Goal: Task Accomplishment & Management: Manage account settings

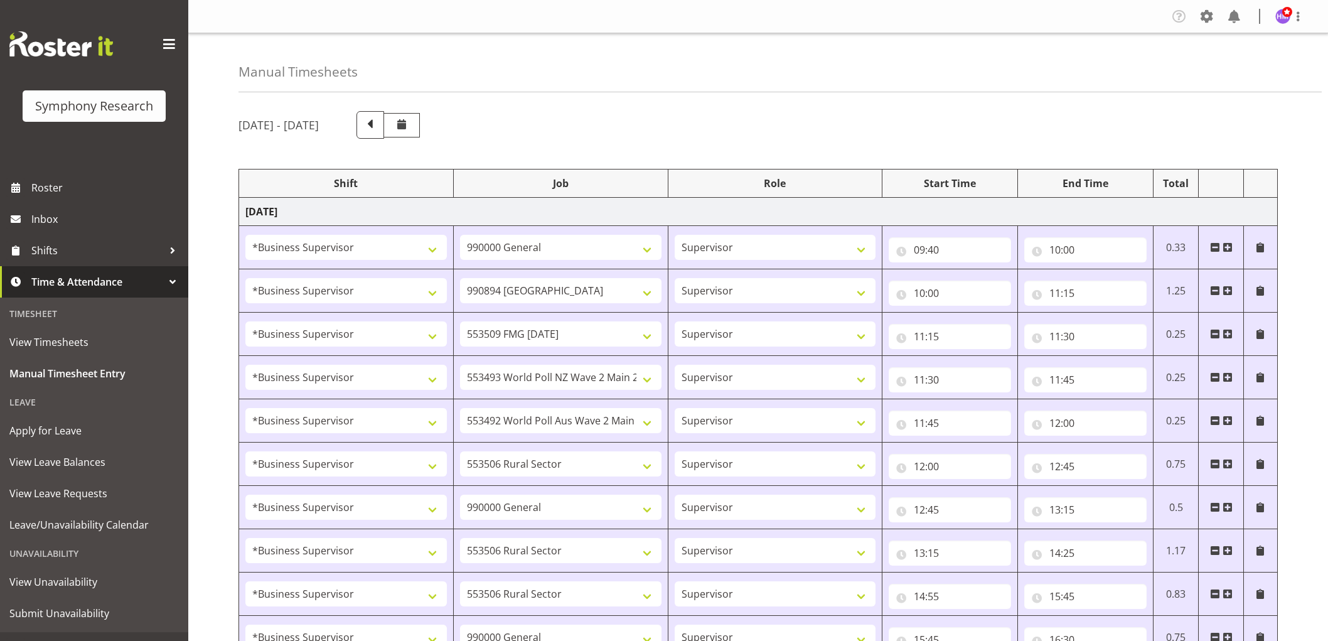
select select "1607"
select select "743"
select select "1607"
select select "10576"
select select "1607"
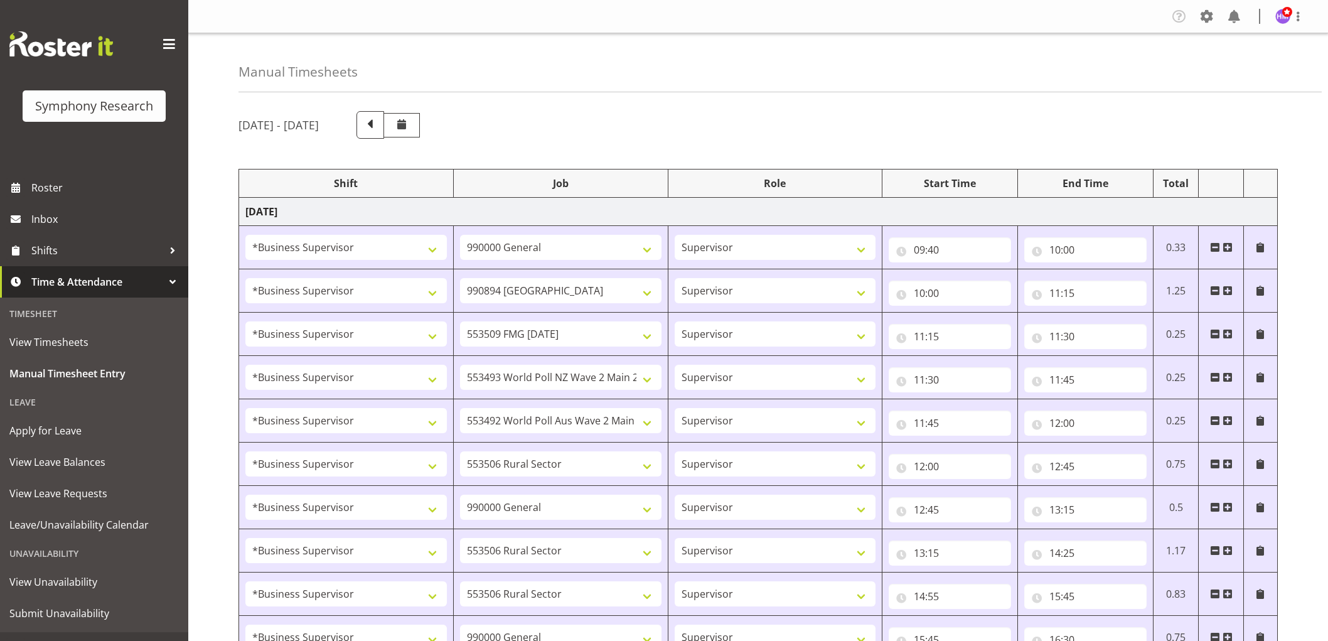
select select "10585"
select select "1607"
select select "10527"
select select "1607"
select select "10499"
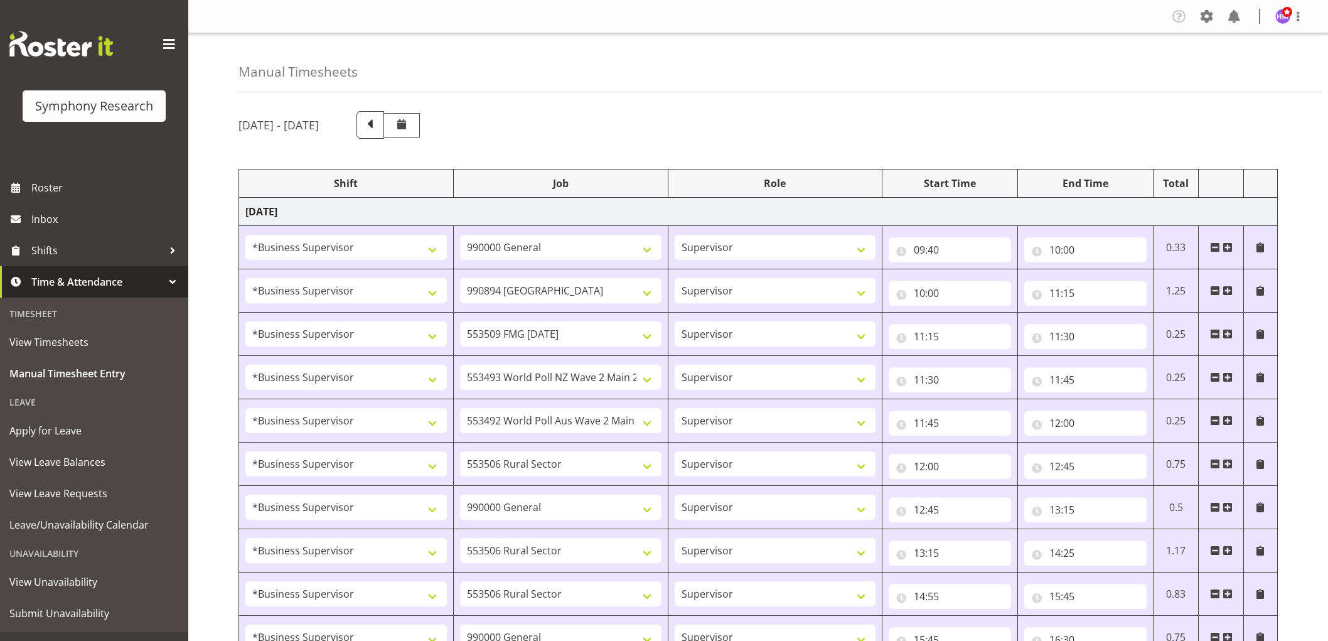
select select "1607"
select select "10587"
select select "1607"
select select "743"
select select "1607"
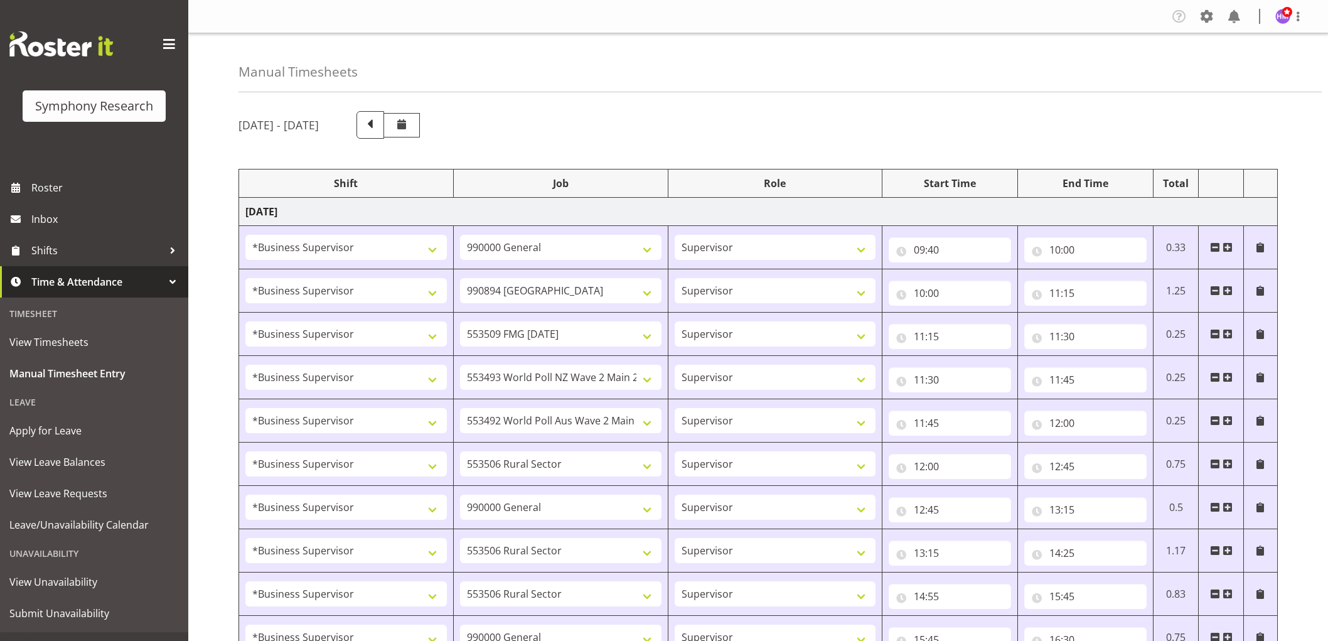
select select "10587"
select select "1607"
select select "10587"
select select "1607"
select select "743"
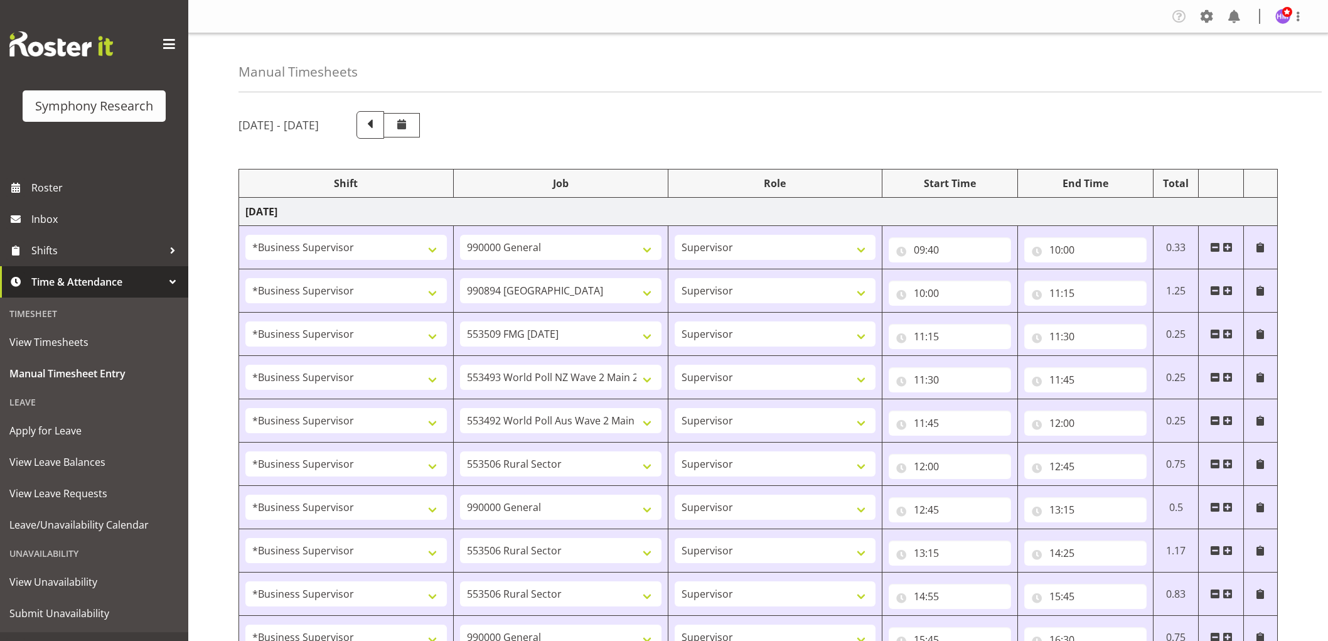
select select "1607"
select select "743"
select select "1607"
select select "10585"
select select "1607"
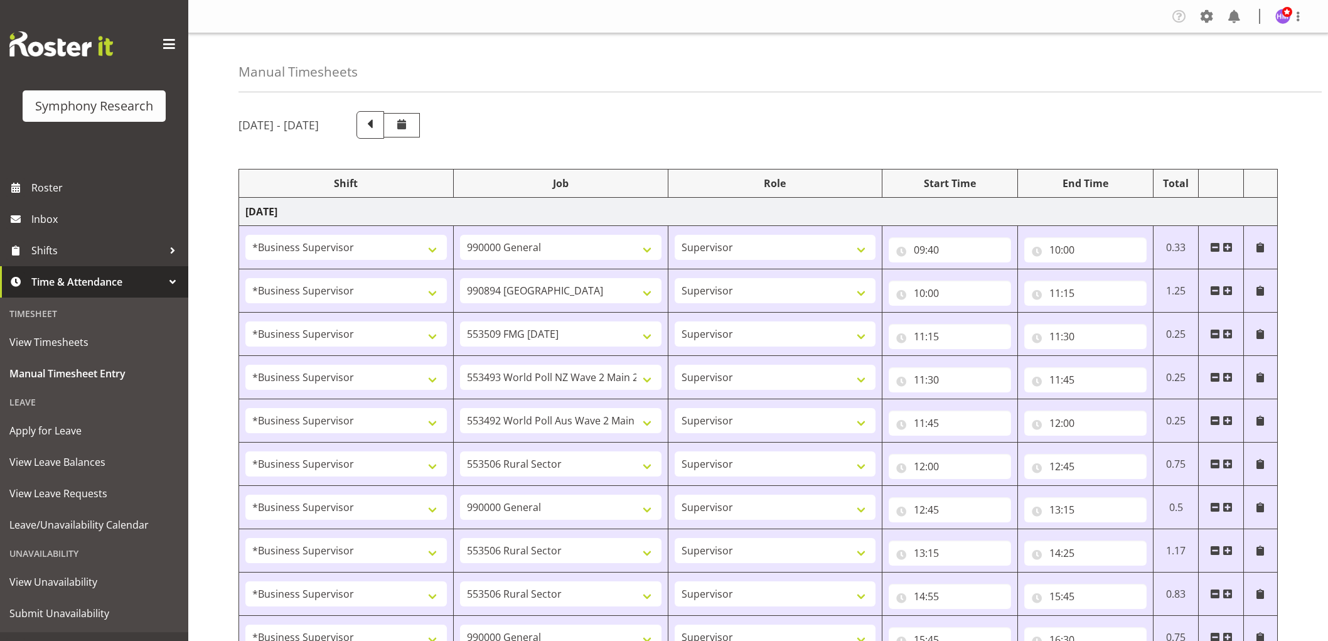
select select "9636"
select select "1607"
select select "10576"
select select "1607"
select select "10499"
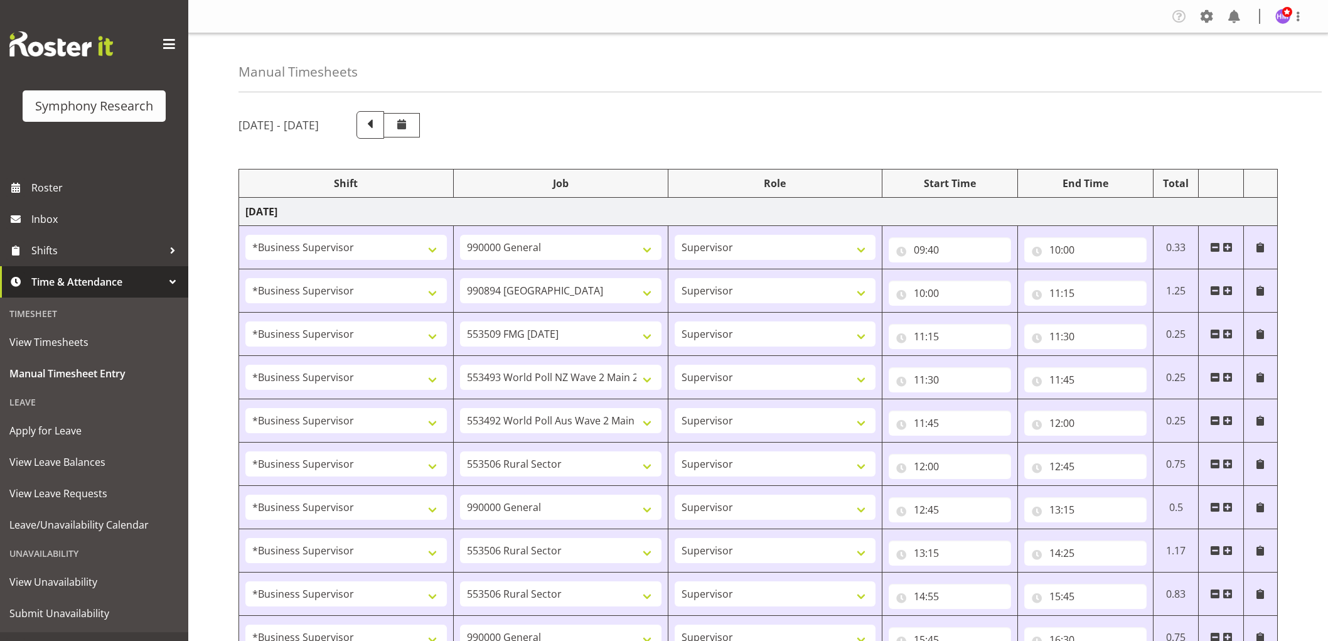
select select "1607"
select select "10527"
select select "1607"
select select "10587"
select select "1607"
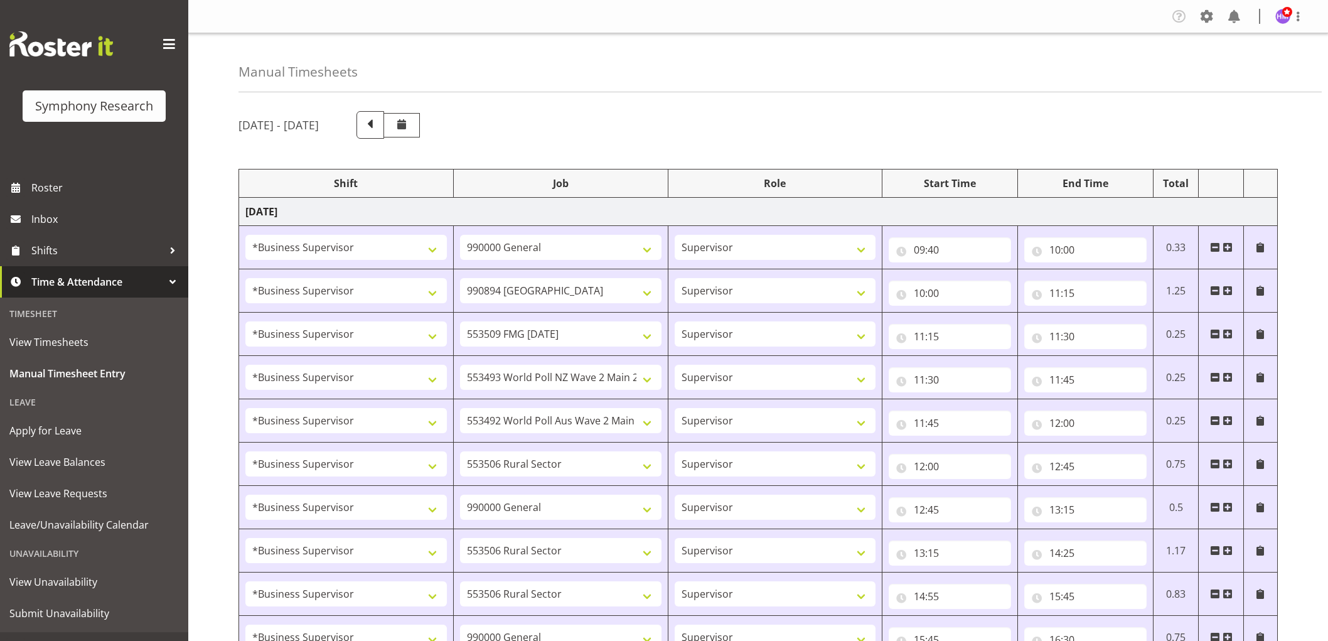
select select "10242"
select select "1607"
select select "10585"
select select "1607"
select select "10242"
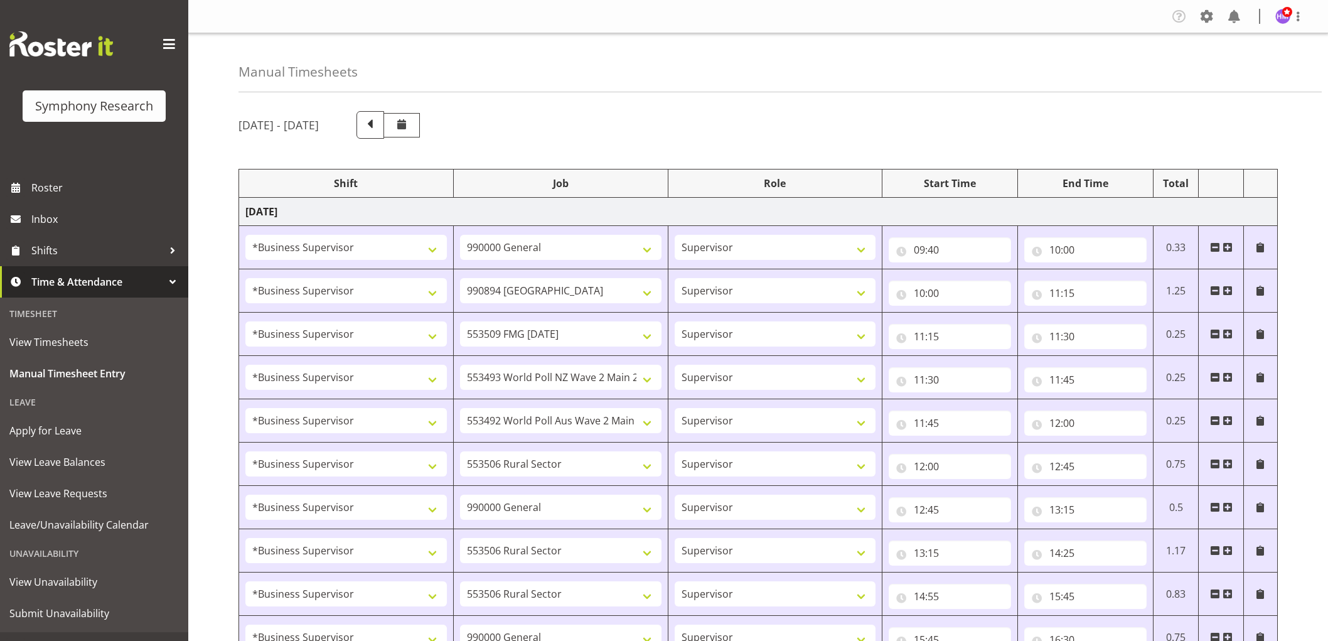
select select "1607"
select select "9426"
select select "1607"
select select "9636"
select select "1607"
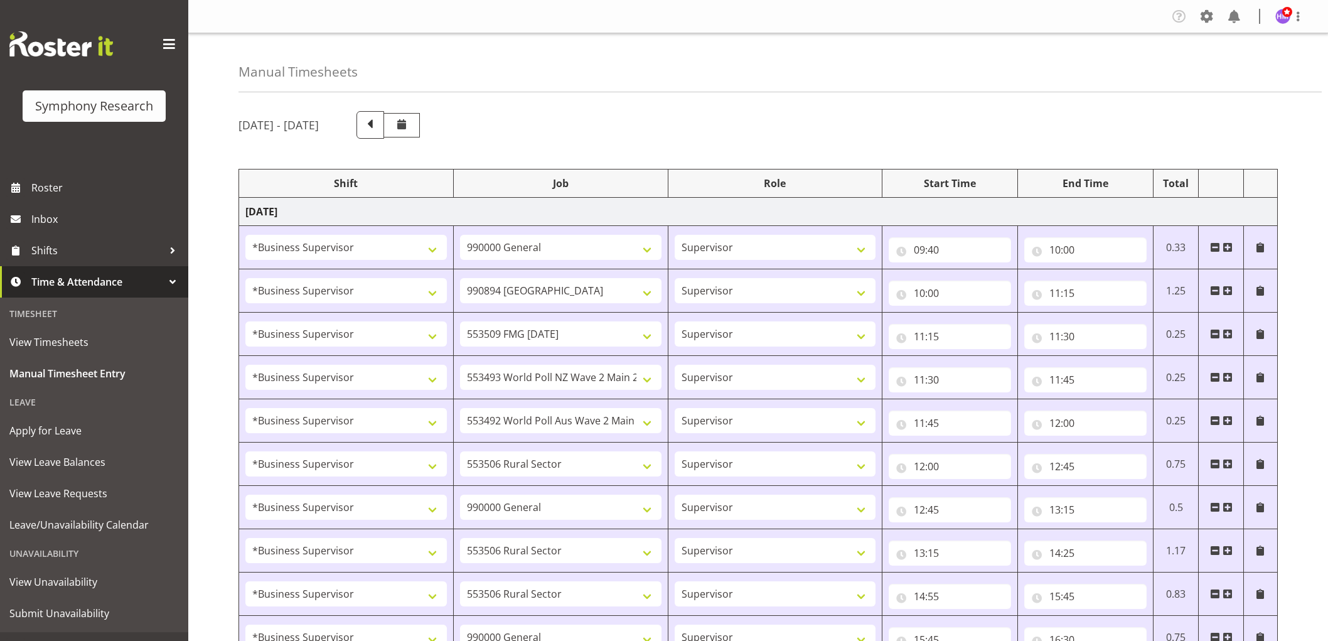
select select "10587"
select select "1607"
select select "743"
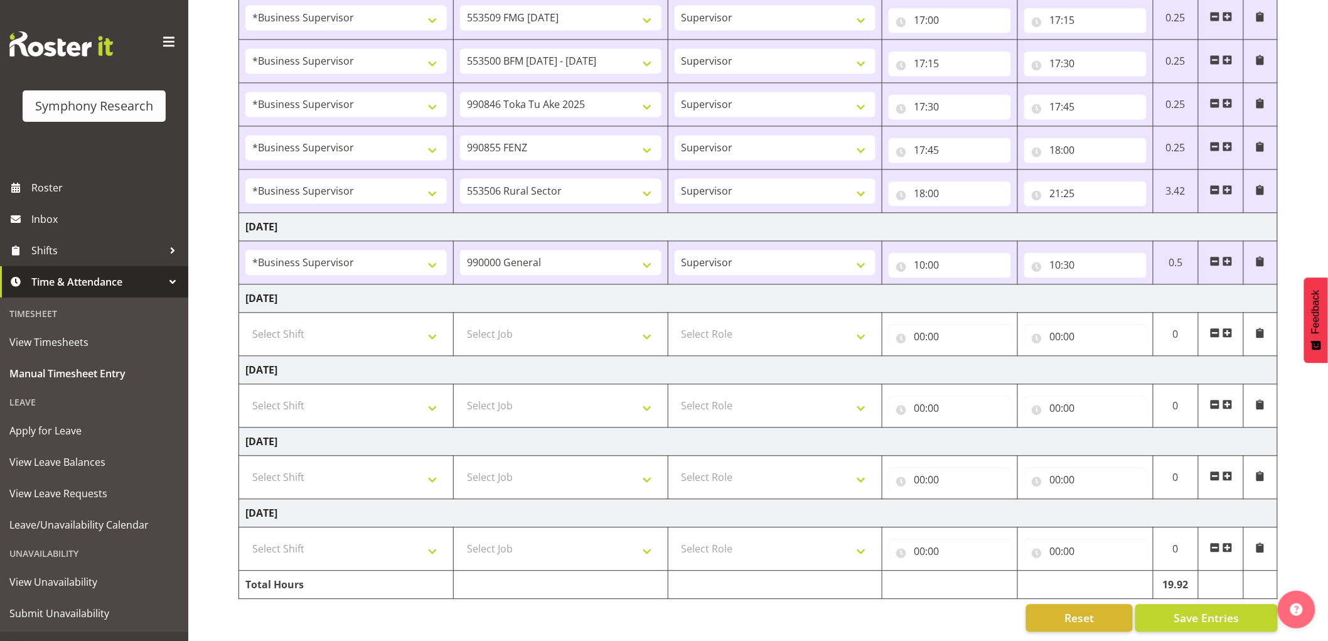
scroll to position [1055, 0]
click at [70, 283] on span "Time & Attendance" at bounding box center [97, 281] width 132 height 19
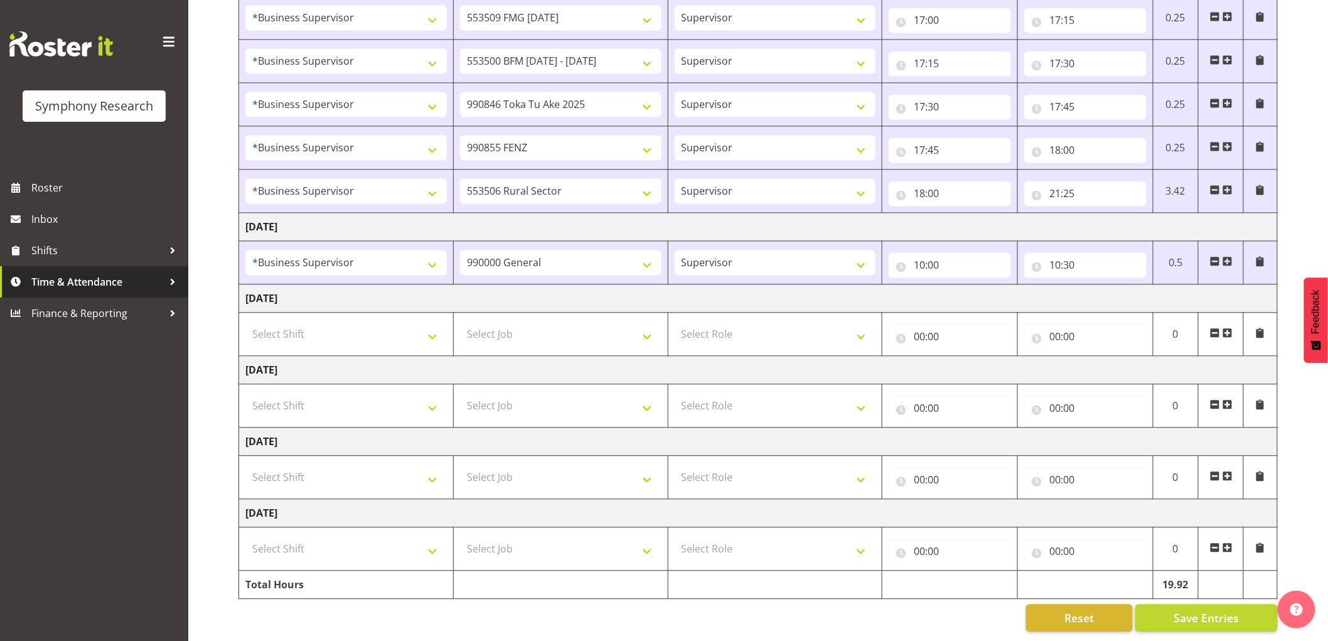
click at [70, 284] on span "Time & Attendance" at bounding box center [97, 281] width 132 height 19
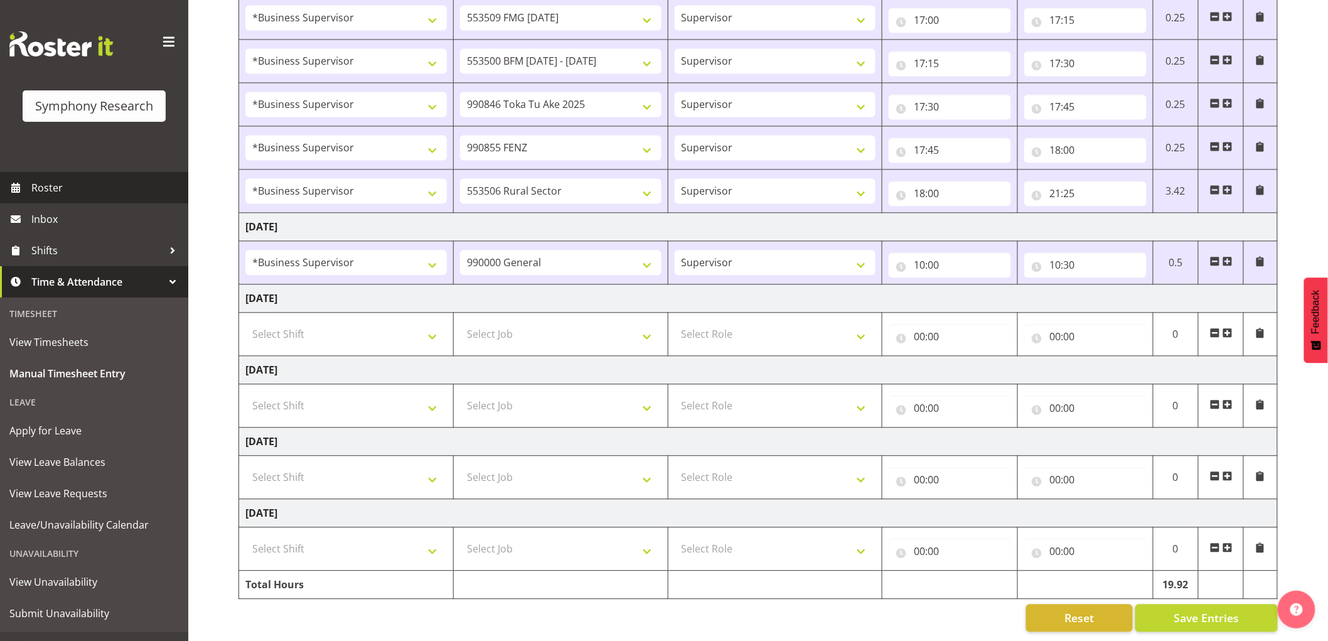
click at [57, 186] on span "Roster" at bounding box center [106, 187] width 151 height 19
